Goal: Check status

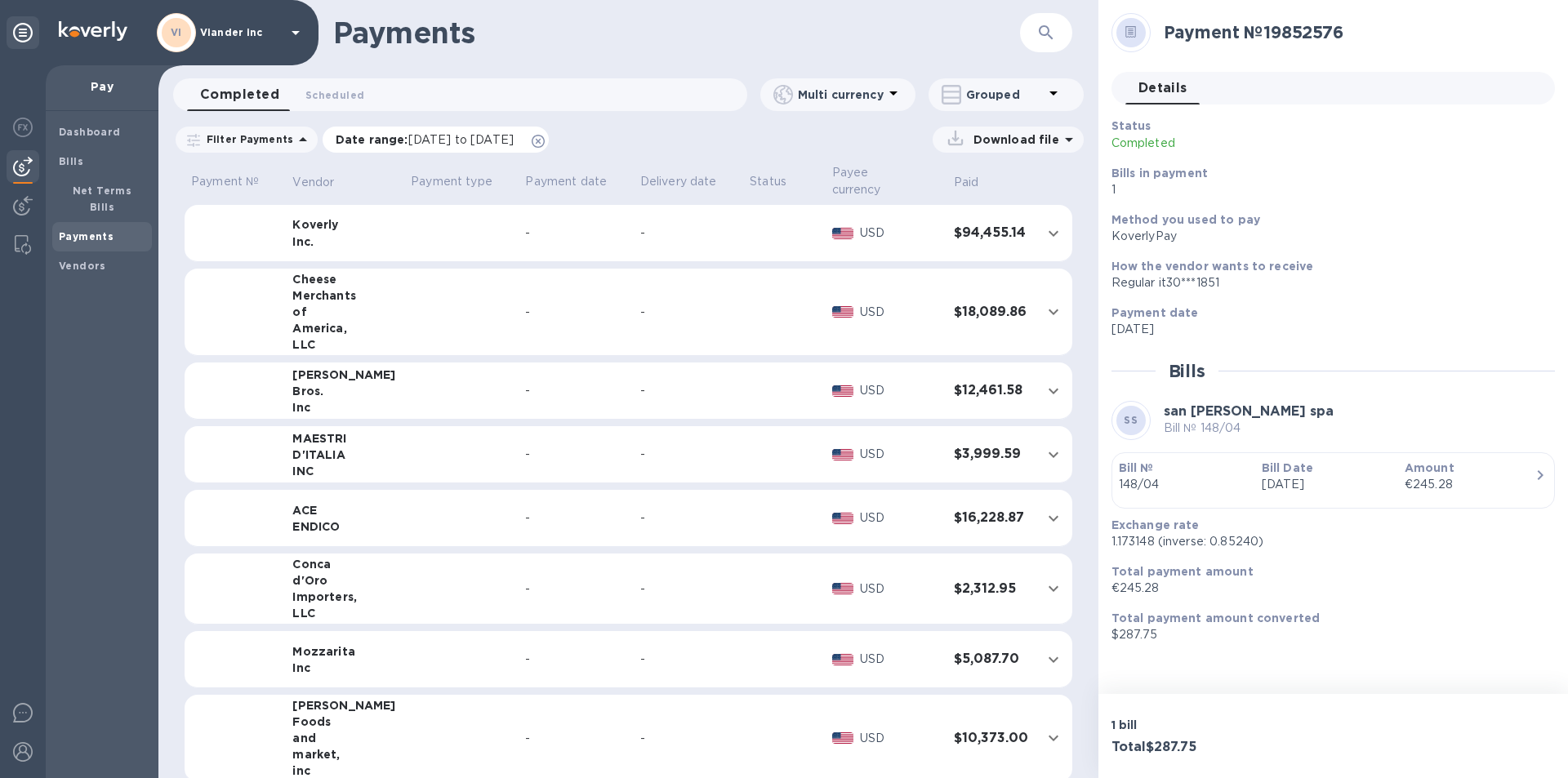
click at [438, 141] on span "[DATE] to [DATE]" at bounding box center [461, 139] width 106 height 13
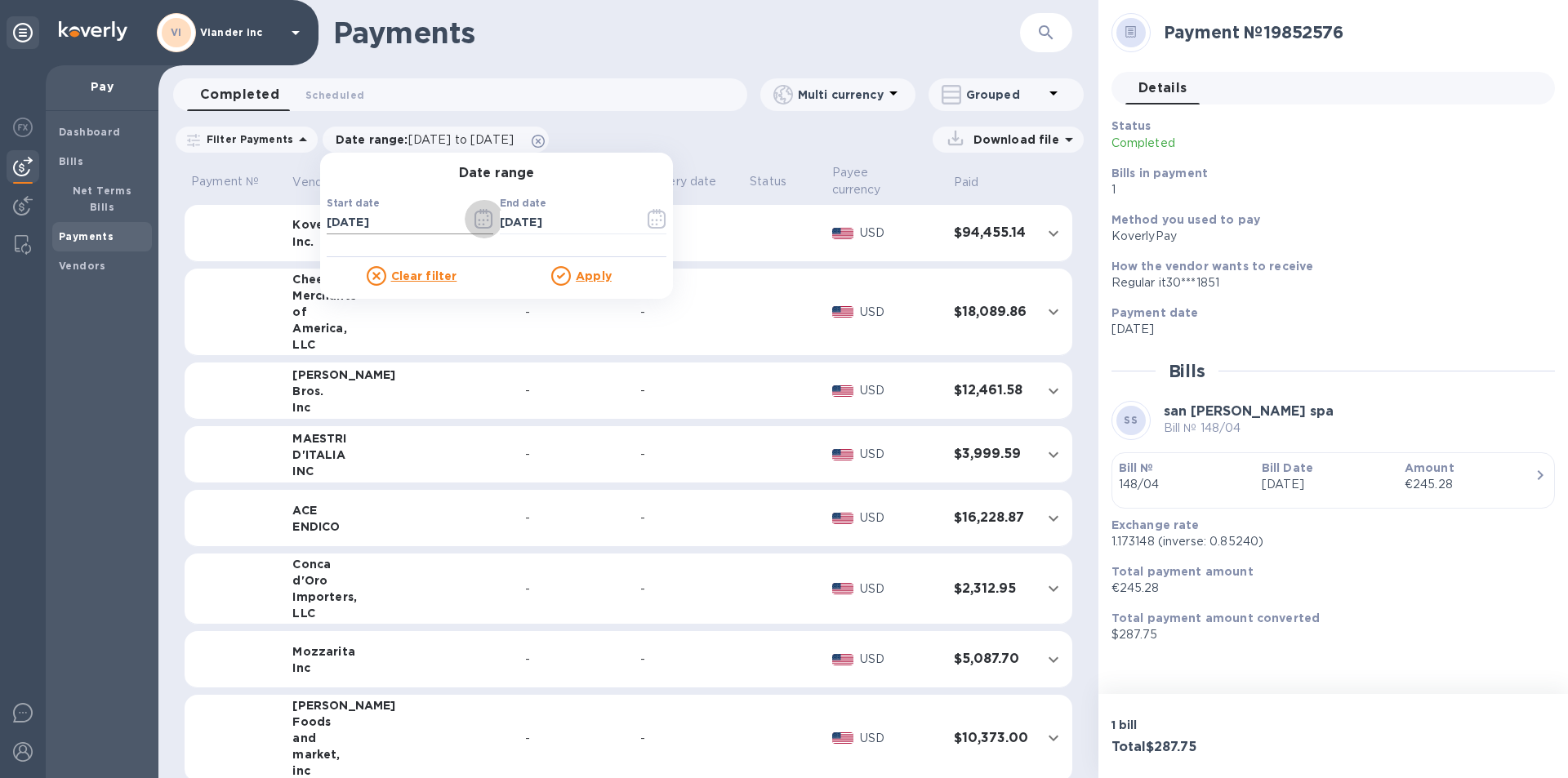
click at [475, 216] on icon "button" at bounding box center [484, 219] width 19 height 20
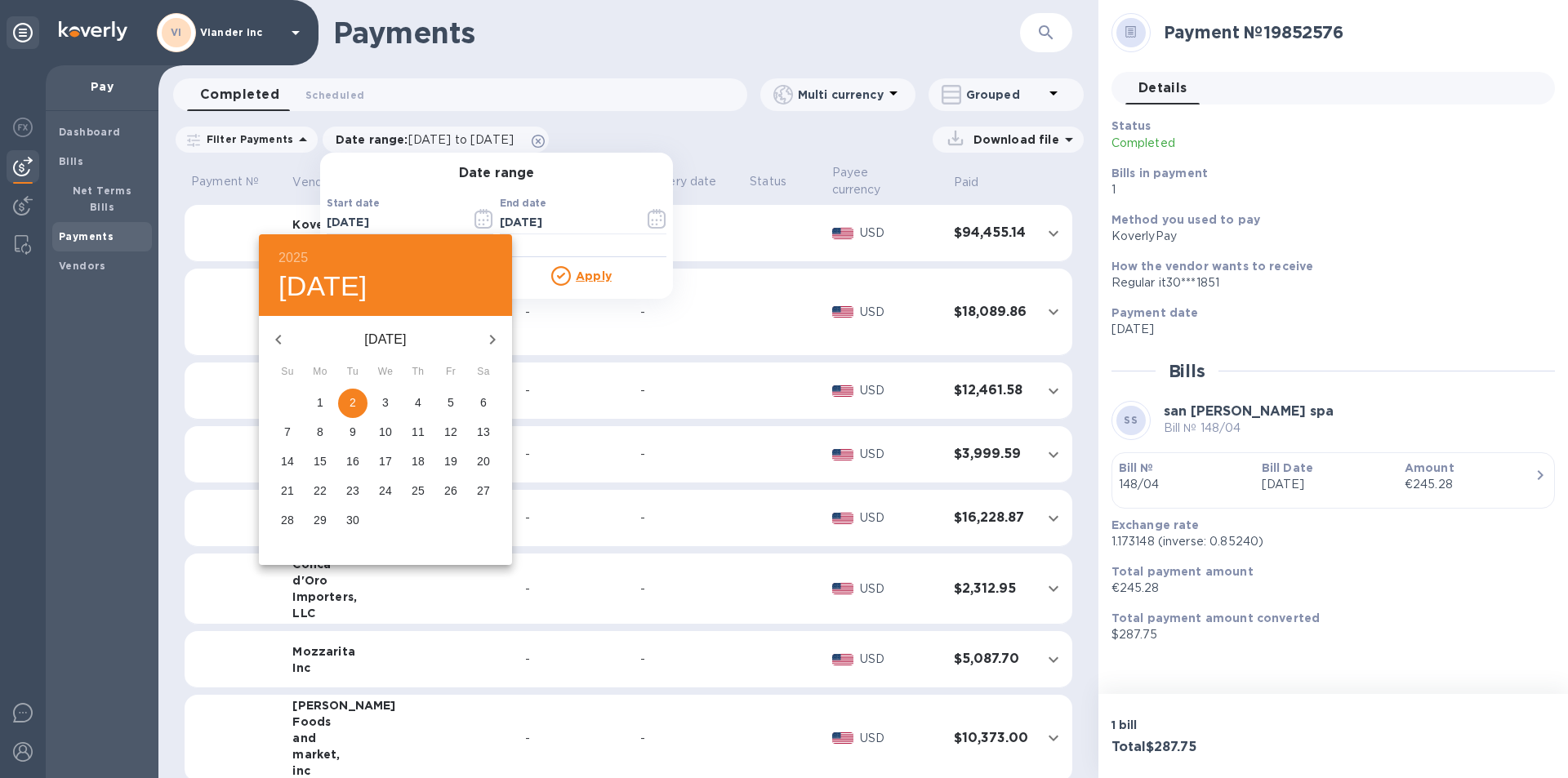
click at [282, 340] on icon "button" at bounding box center [278, 340] width 20 height 20
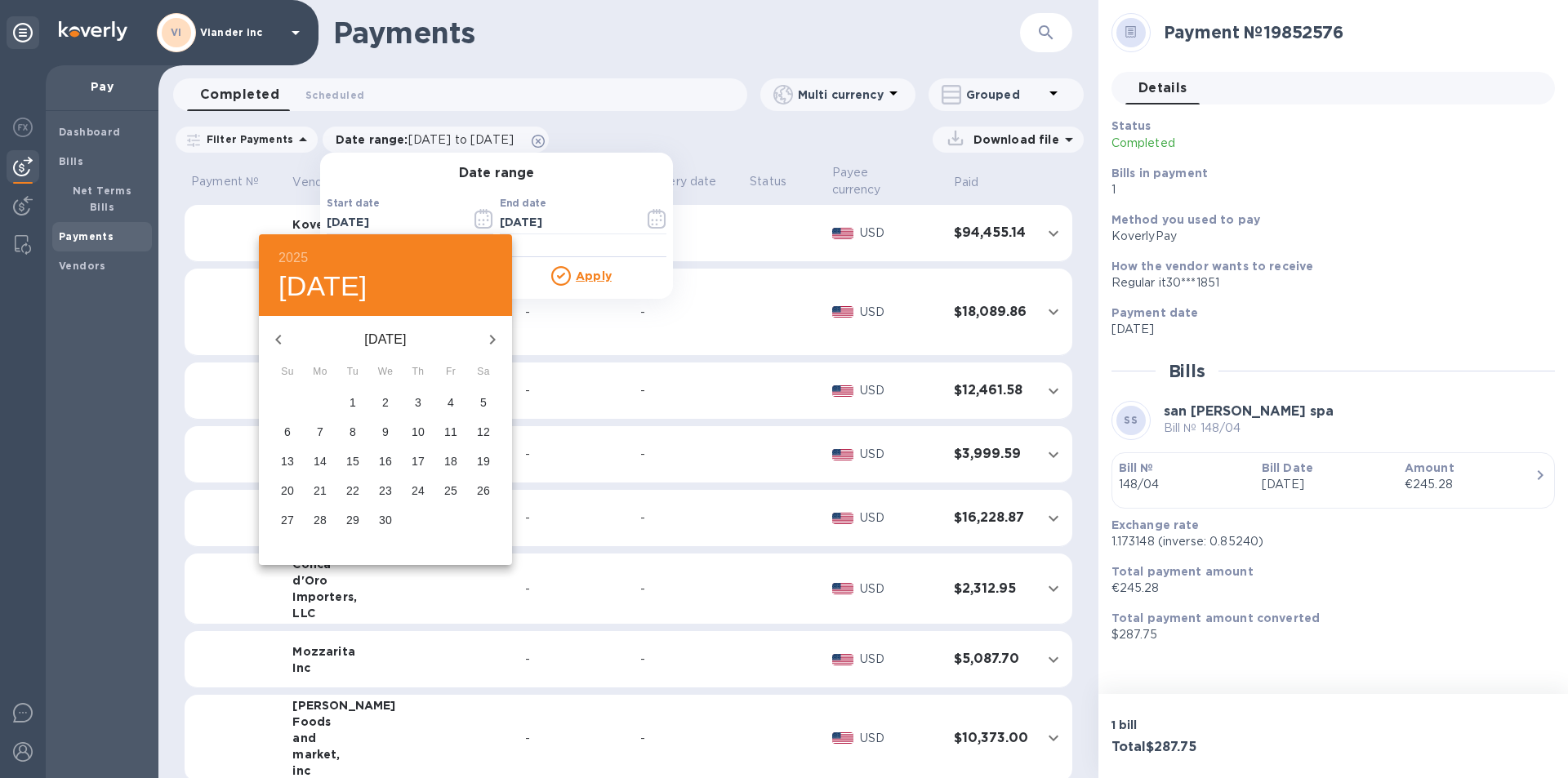
click at [282, 340] on icon "button" at bounding box center [278, 340] width 20 height 20
click at [390, 399] on span "1" at bounding box center [385, 403] width 29 height 16
type input "[DATE]"
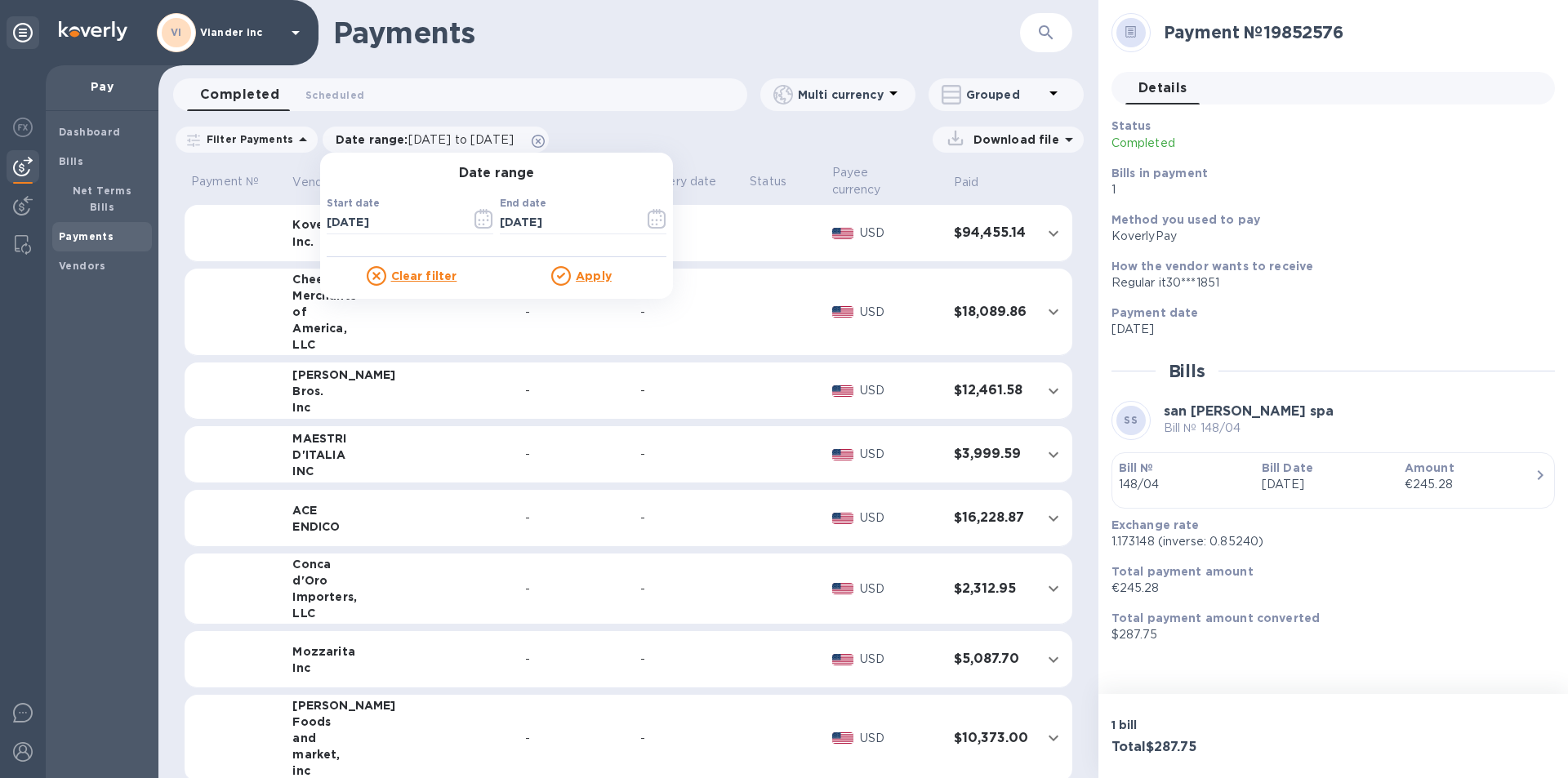
click at [590, 276] on u "Apply" at bounding box center [593, 275] width 36 height 13
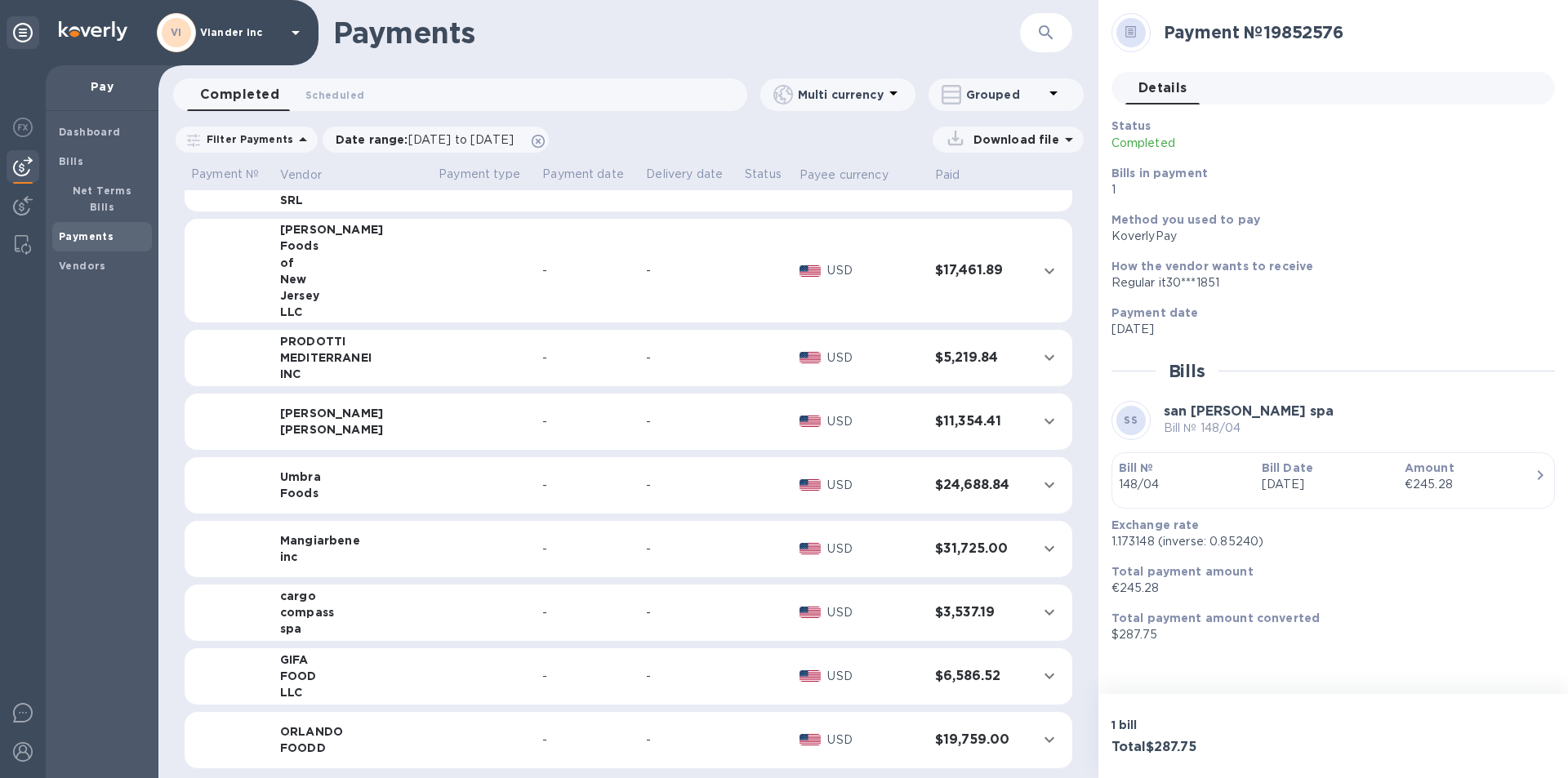
scroll to position [1190, 0]
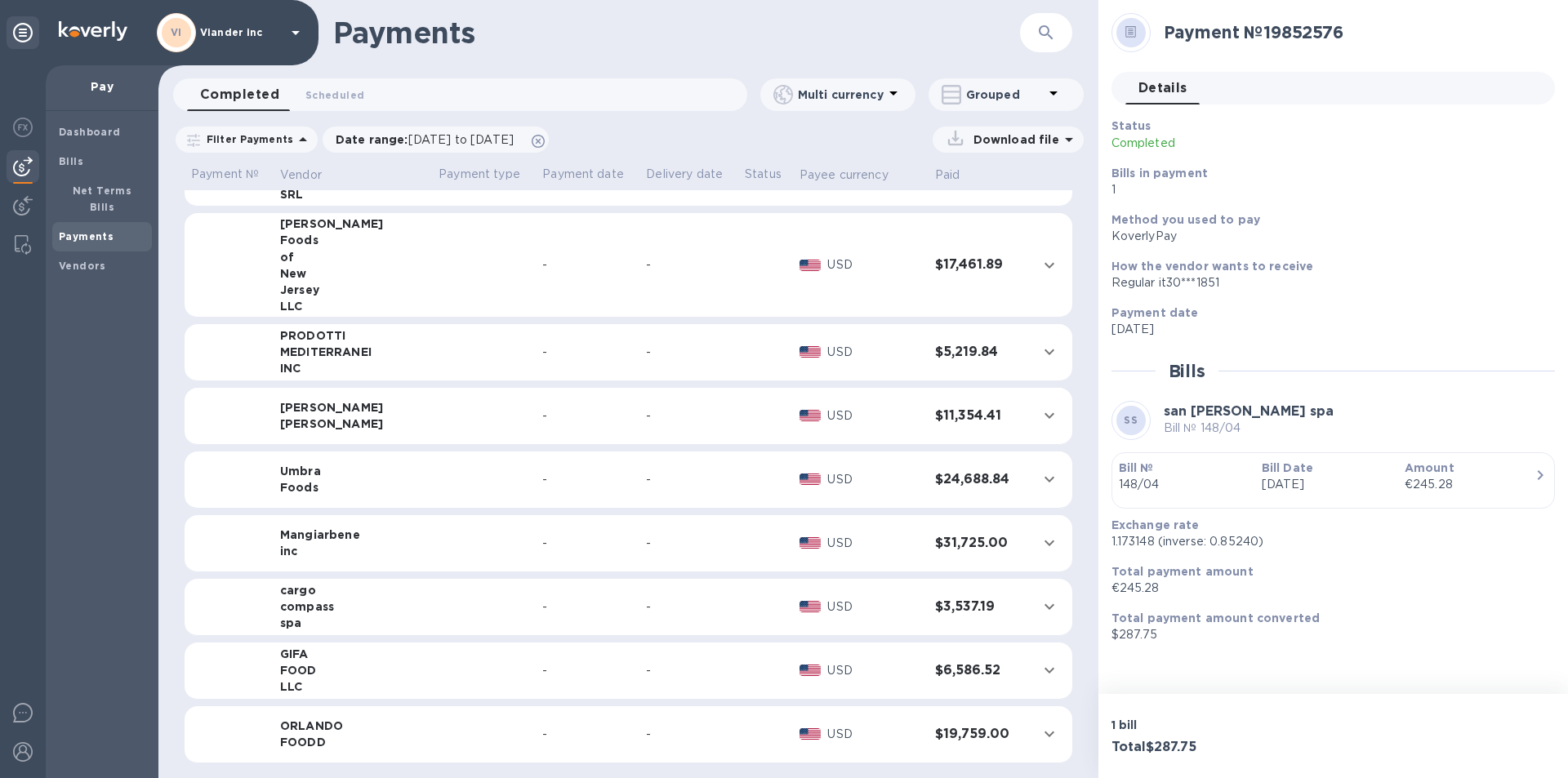
click at [432, 736] on td at bounding box center [484, 734] width 104 height 57
